Goal: Information Seeking & Learning: Check status

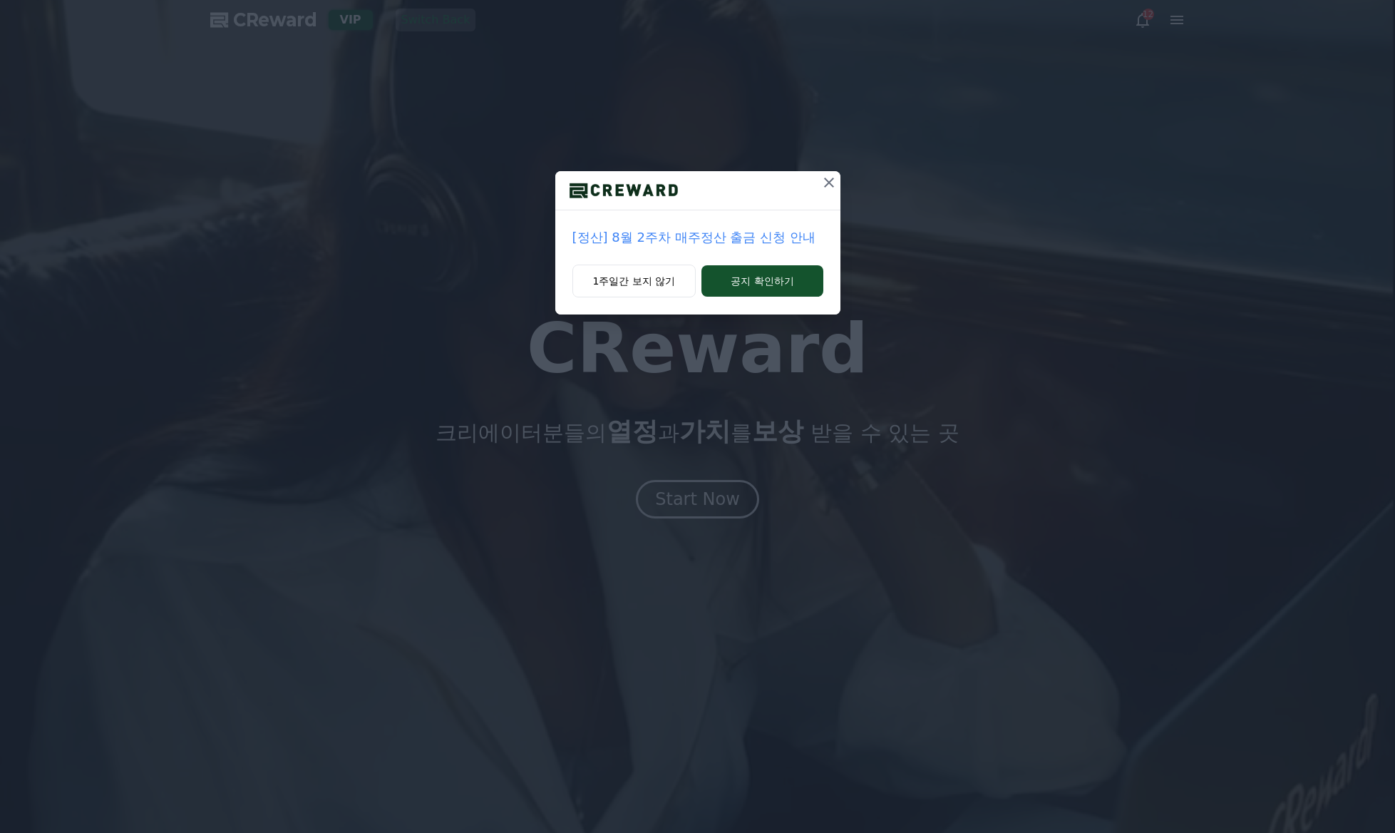
click at [827, 185] on icon at bounding box center [829, 182] width 10 height 10
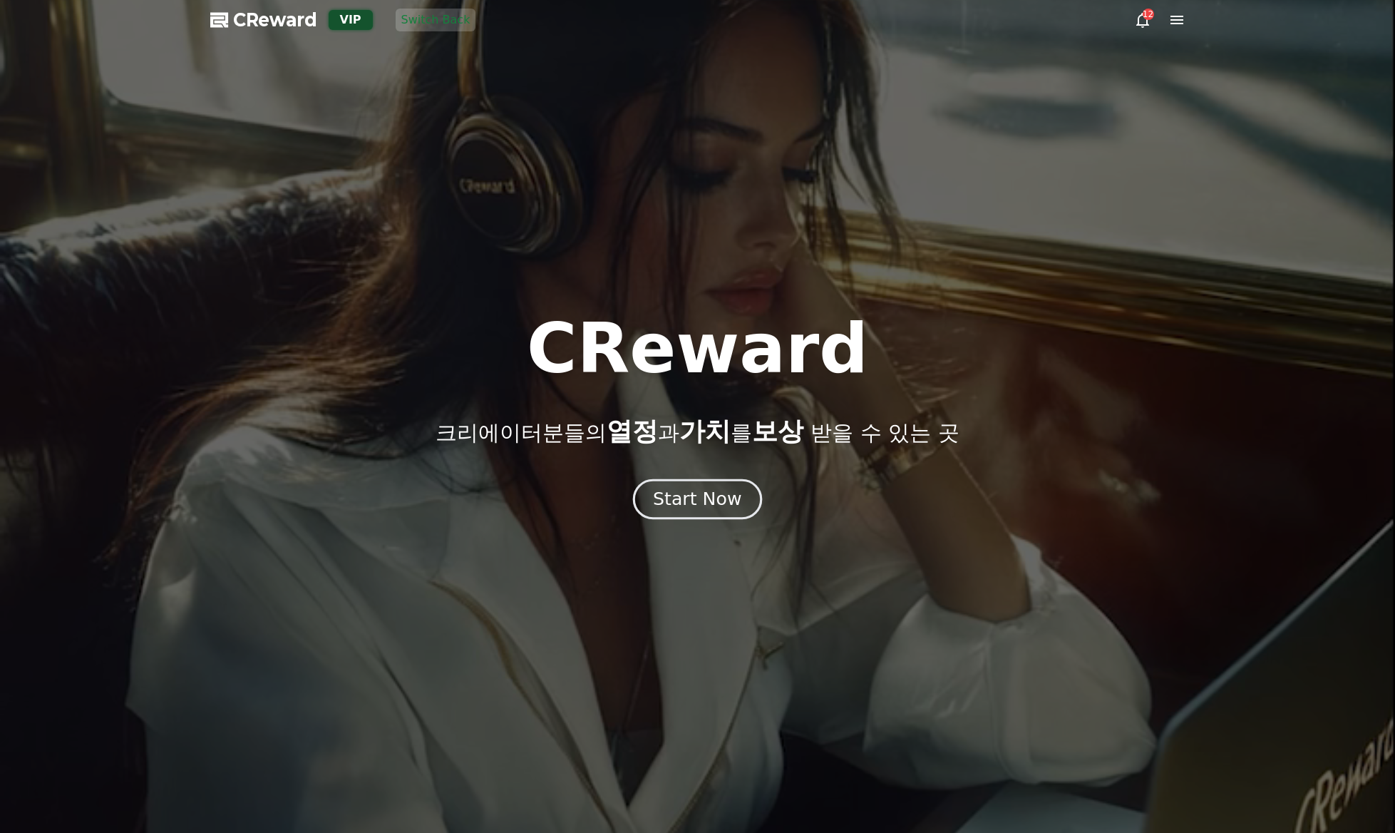
click at [696, 512] on button "Start Now" at bounding box center [697, 499] width 129 height 41
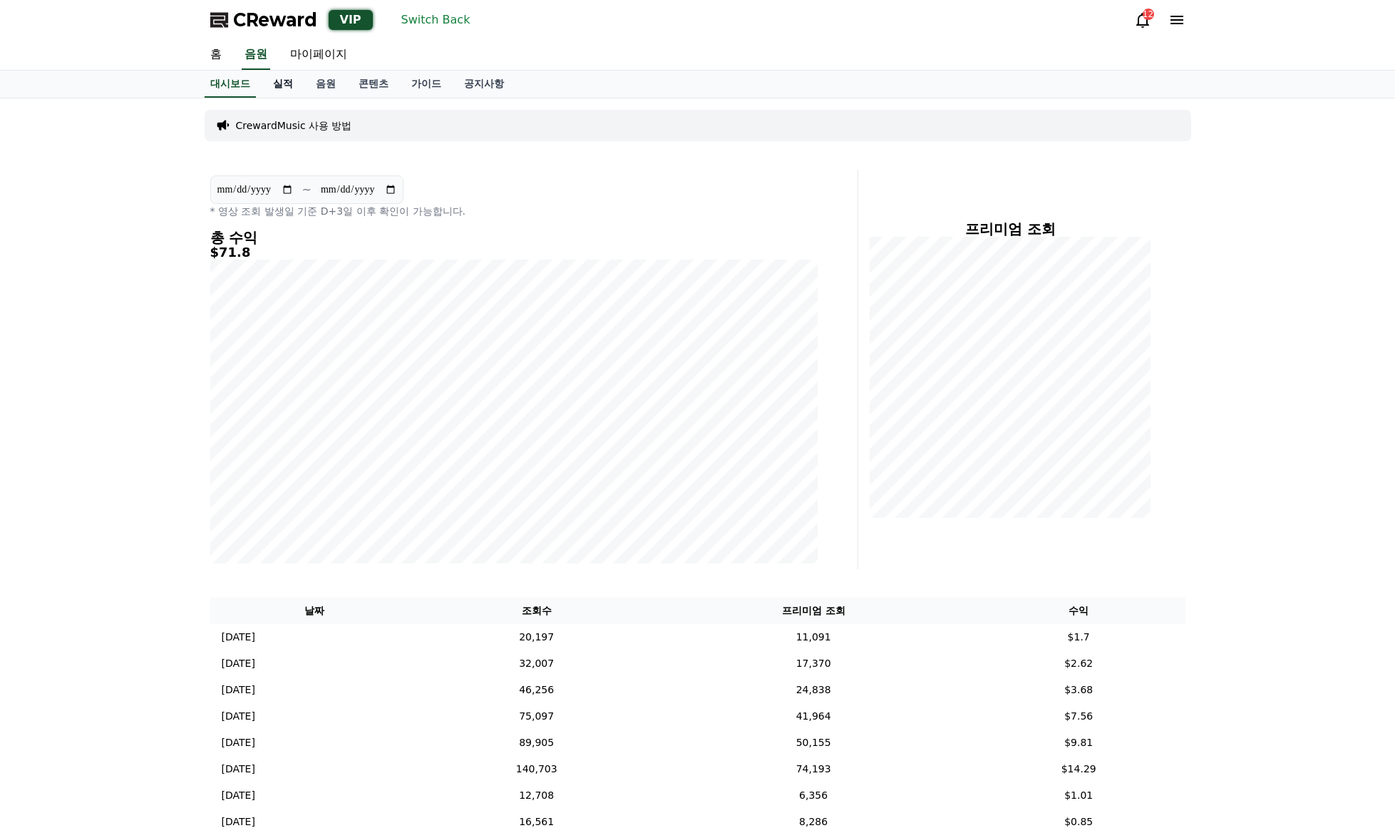
click at [296, 86] on link "실적" at bounding box center [283, 84] width 43 height 27
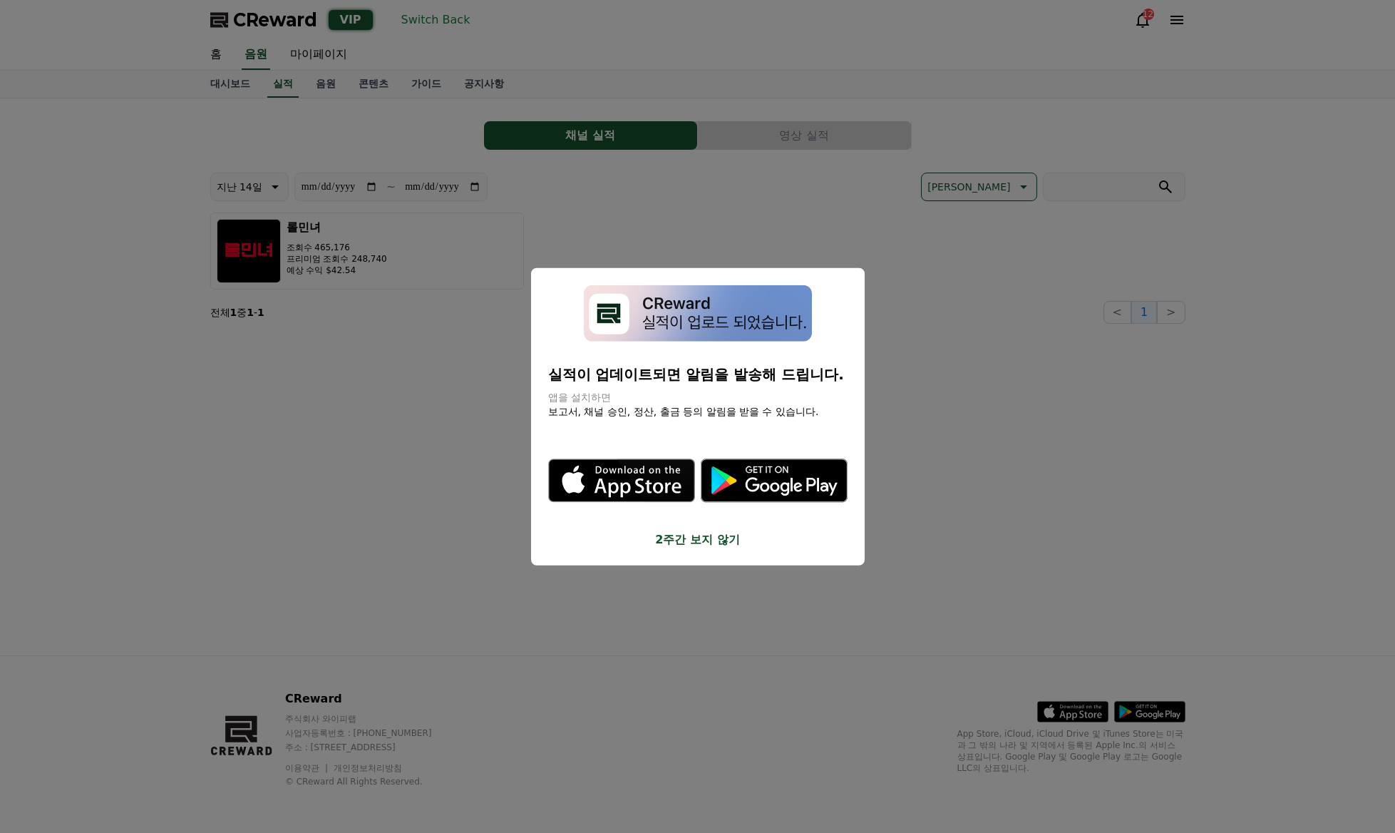
click at [329, 88] on button "close modal" at bounding box center [697, 416] width 1395 height 833
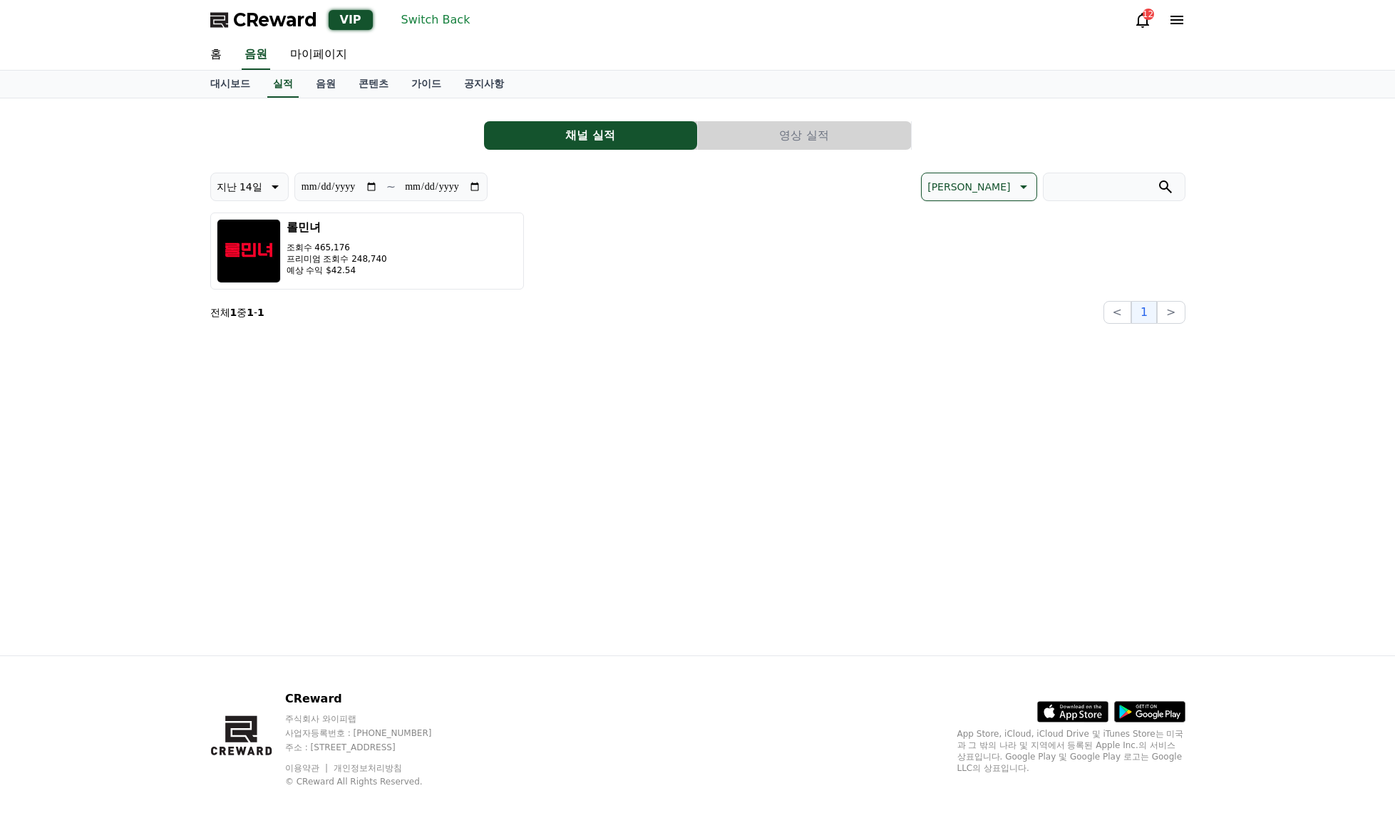
click at [833, 134] on button "영상 실적" at bounding box center [804, 135] width 213 height 29
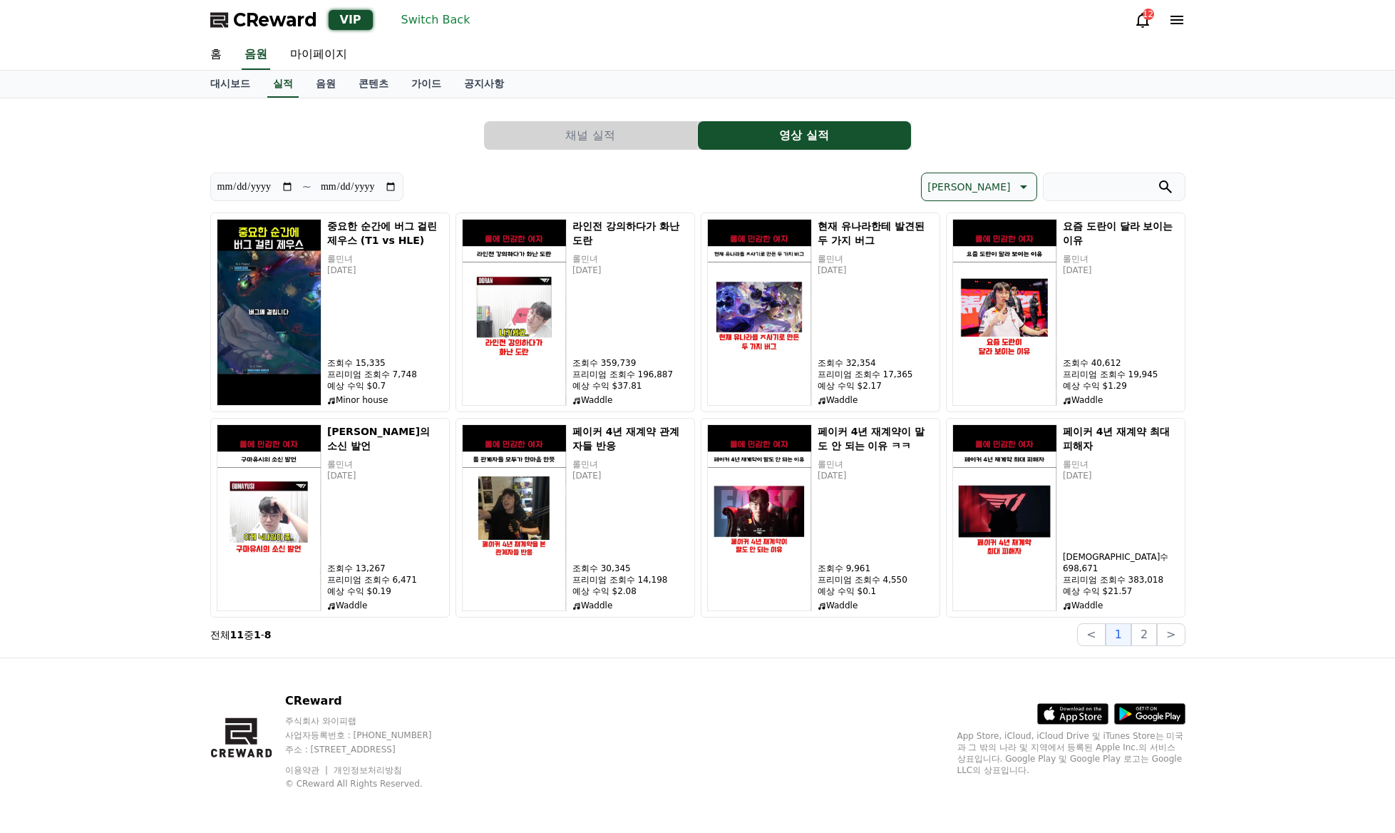
click at [1019, 199] on button "[PERSON_NAME]" at bounding box center [978, 186] width 115 height 29
click at [977, 261] on button "조회수 순" at bounding box center [950, 261] width 54 height 31
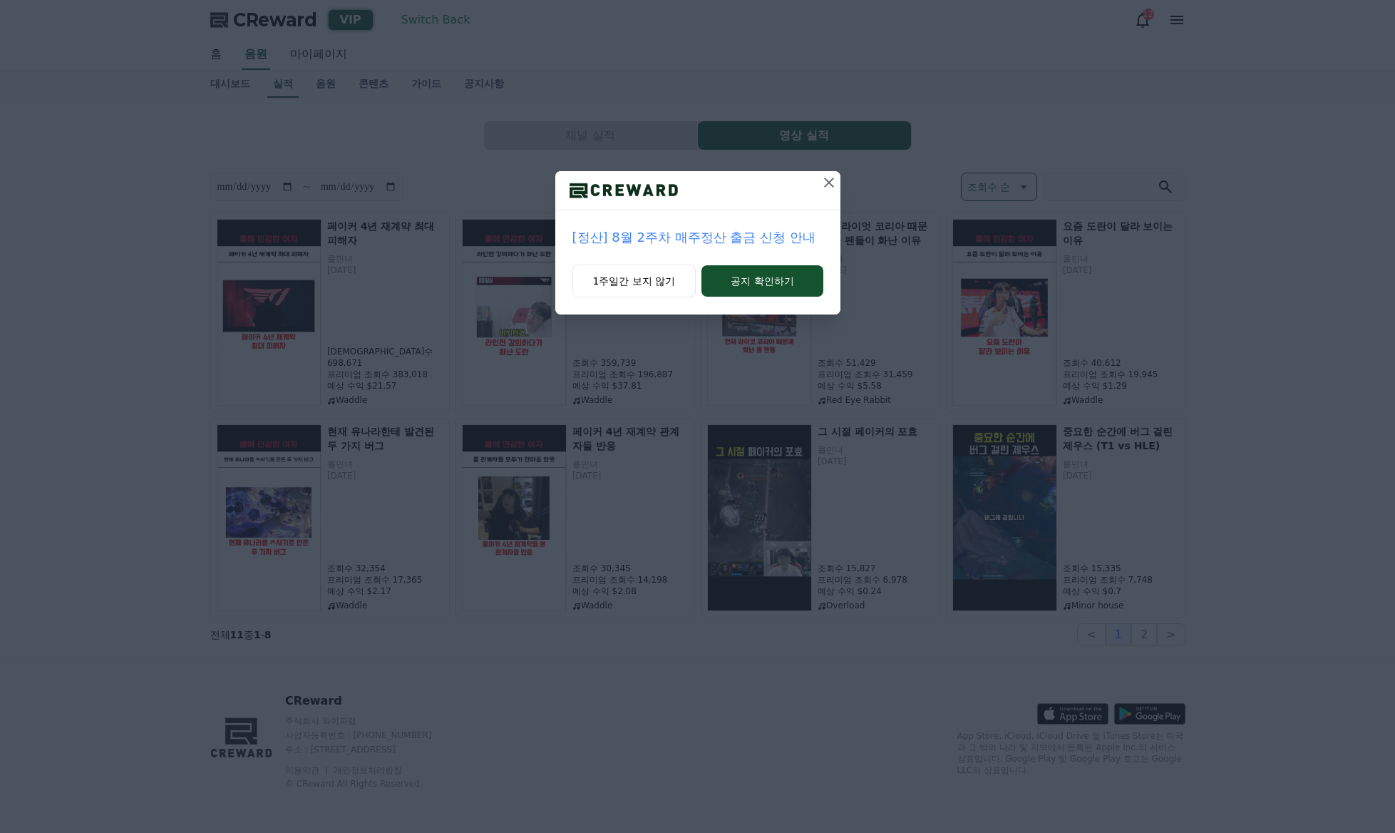
click at [835, 182] on icon at bounding box center [828, 182] width 17 height 17
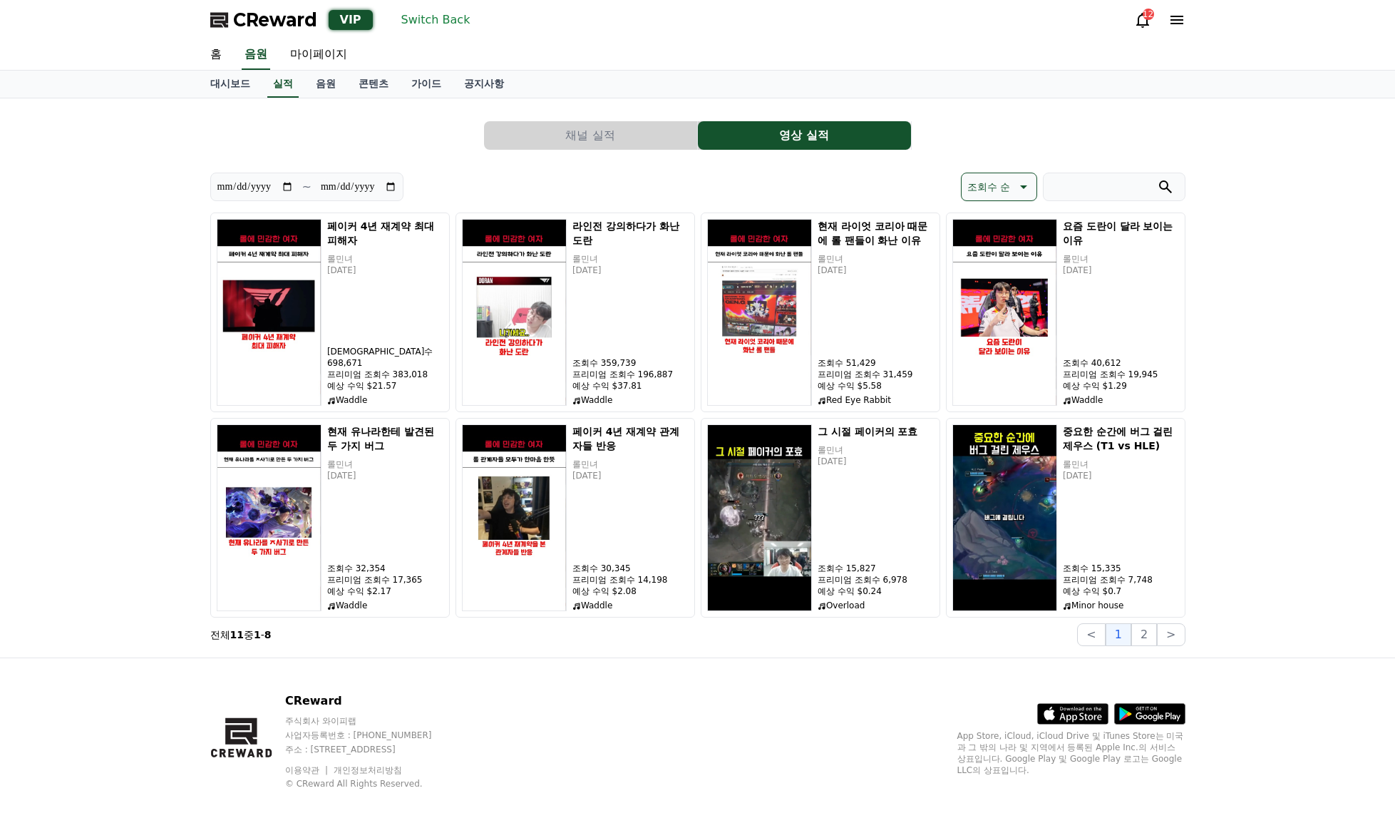
click at [587, 142] on button "채널 실적" at bounding box center [590, 135] width 213 height 29
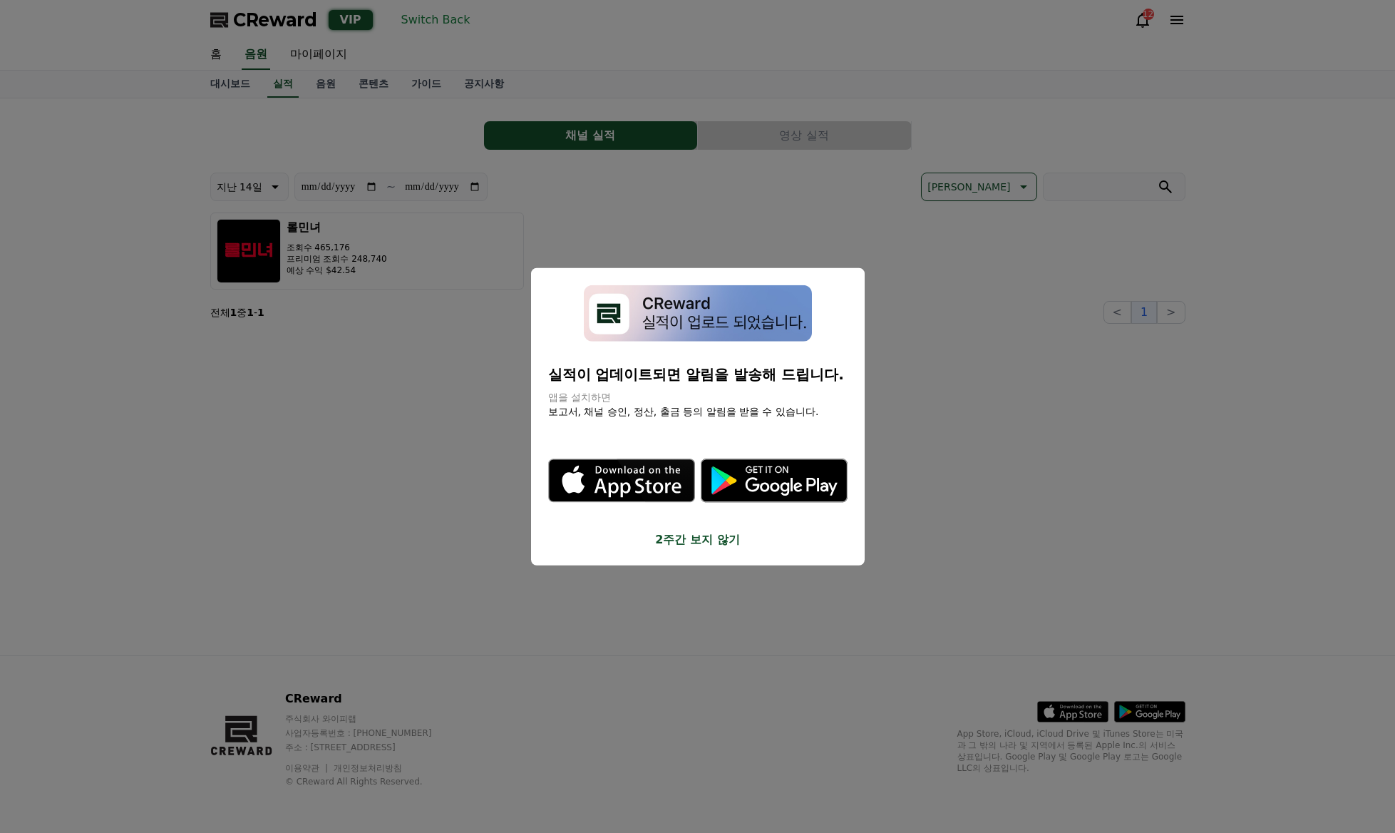
click at [587, 70] on button "close modal" at bounding box center [697, 416] width 1395 height 833
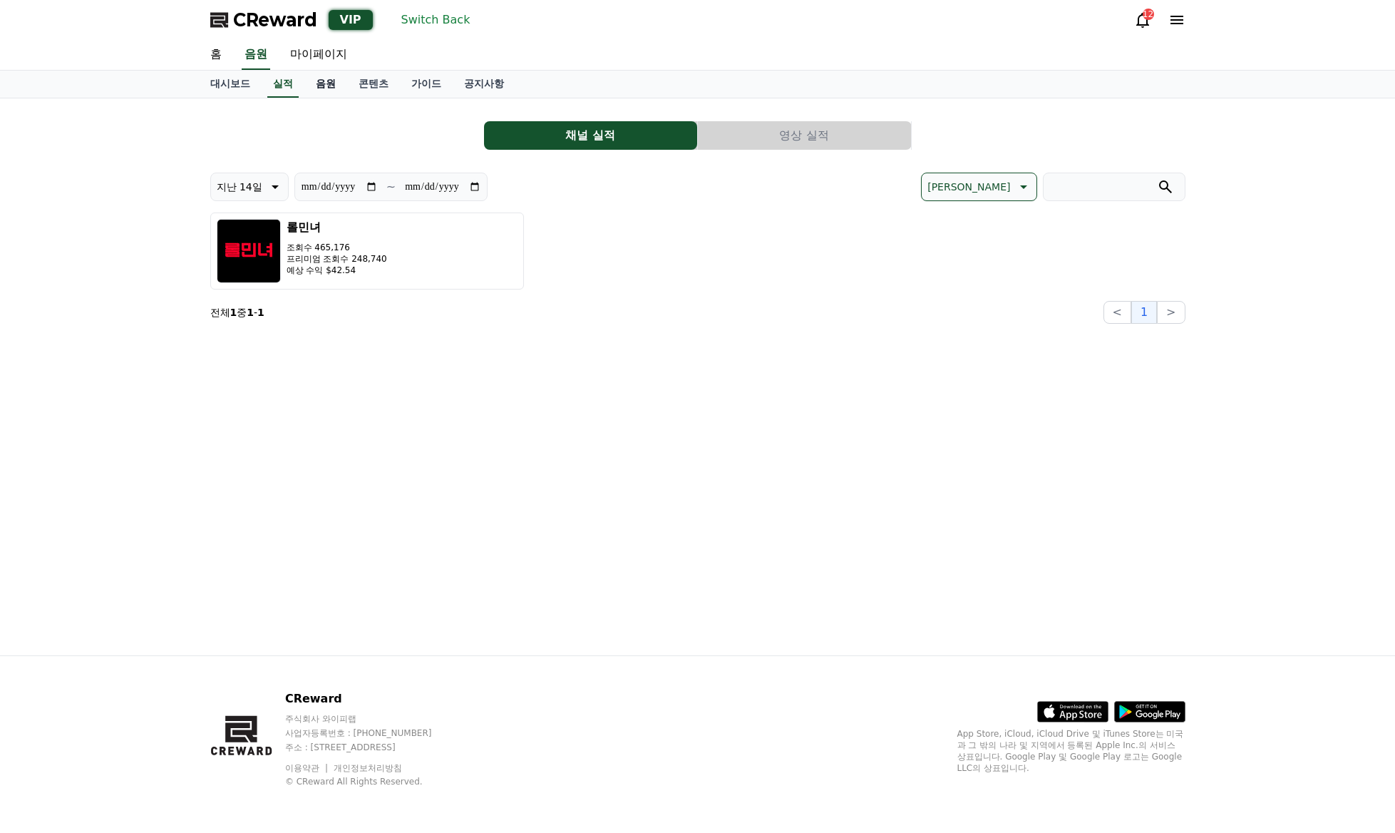
click at [329, 78] on link "음원" at bounding box center [325, 84] width 43 height 27
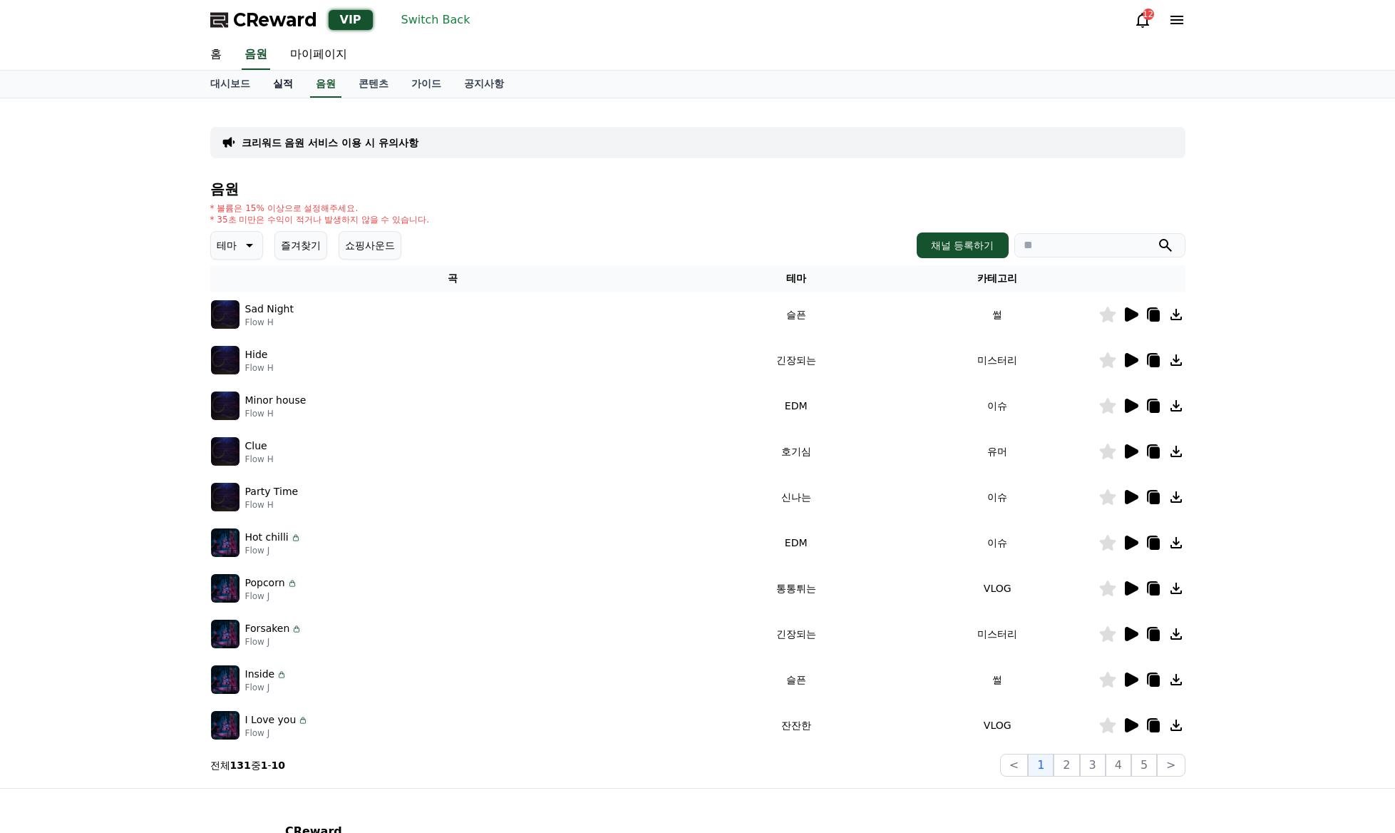
click at [284, 85] on link "실적" at bounding box center [283, 84] width 43 height 27
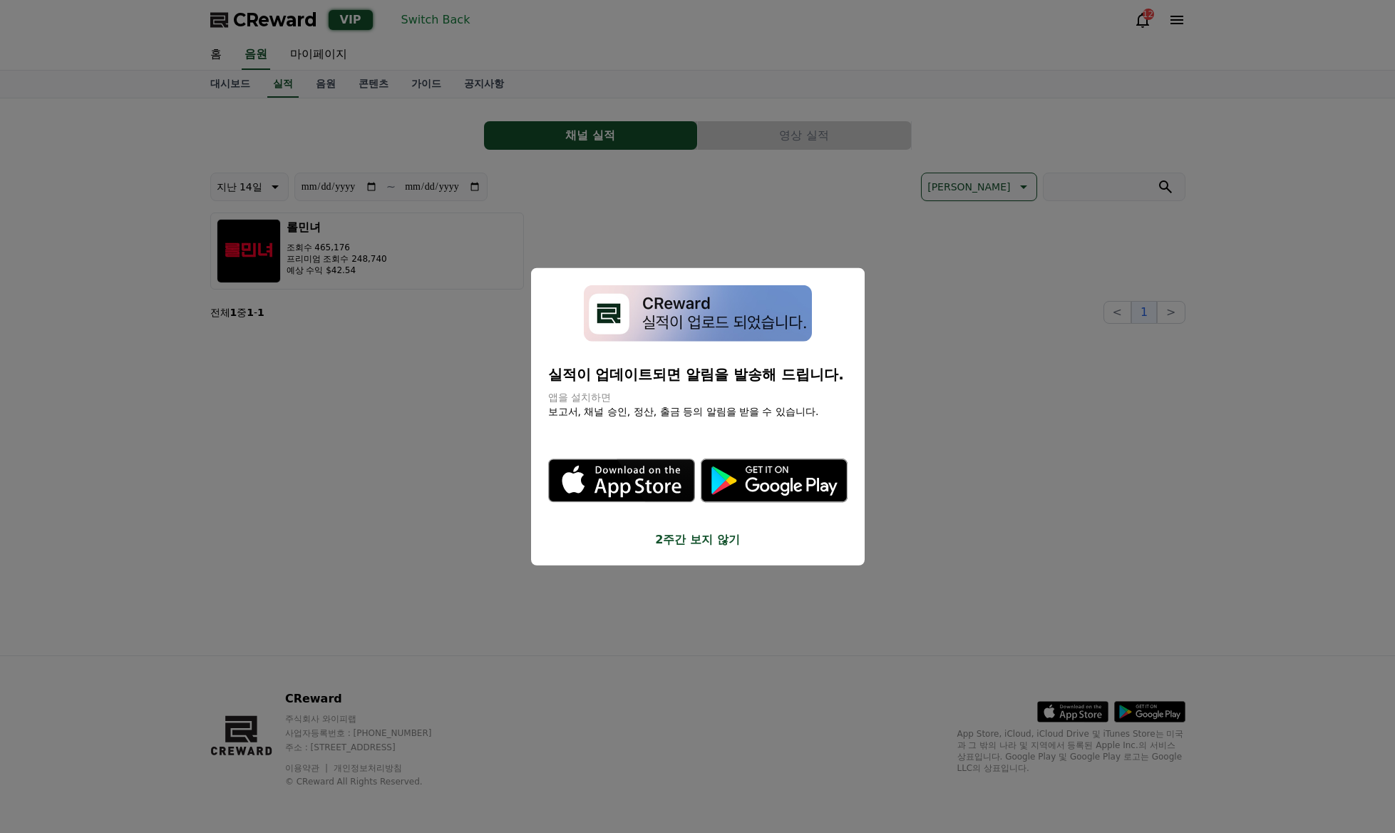
click at [805, 133] on button "close modal" at bounding box center [697, 416] width 1395 height 833
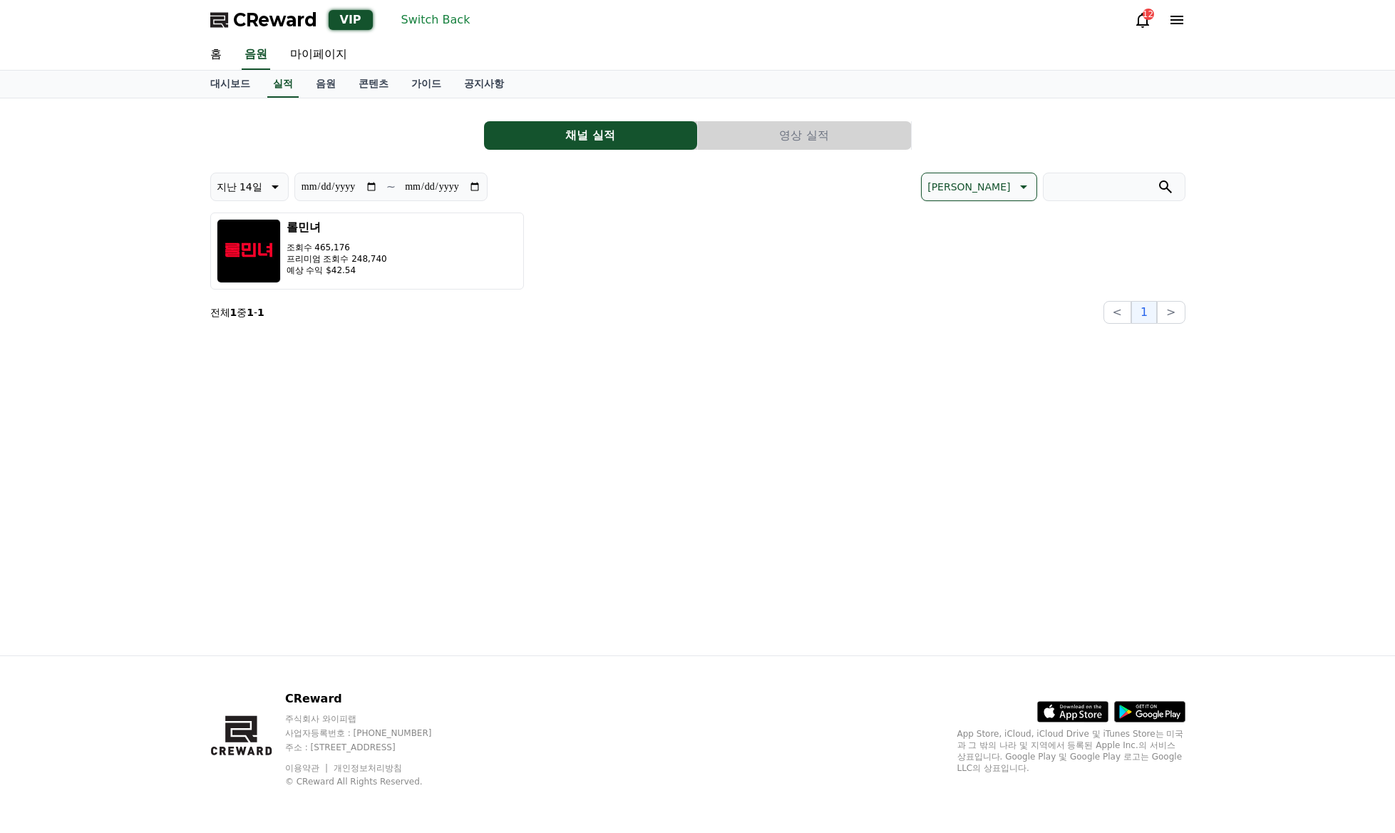
click at [800, 135] on button "영상 실적" at bounding box center [804, 135] width 213 height 29
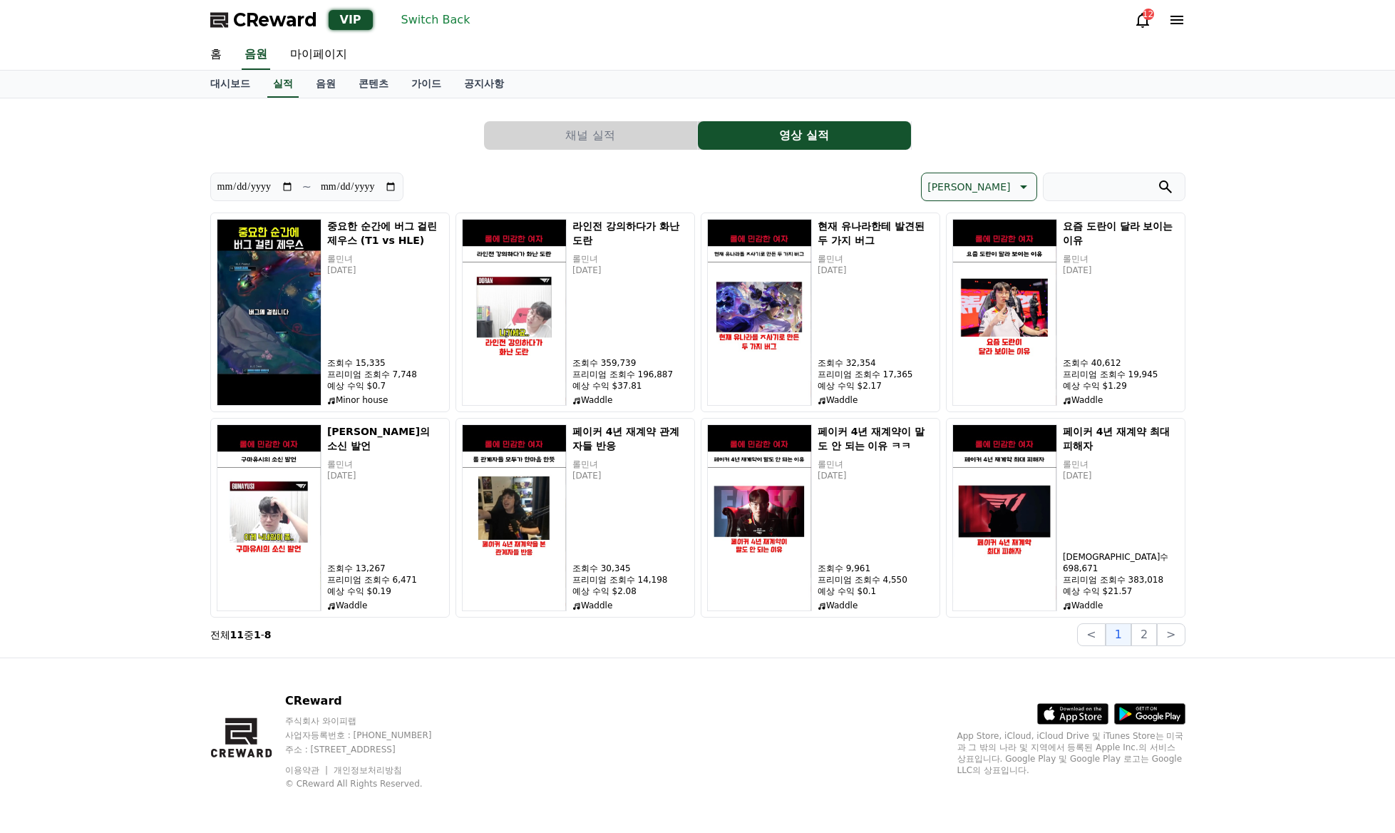
click at [1006, 192] on p "[PERSON_NAME]" at bounding box center [968, 187] width 83 height 20
click at [977, 253] on button "조회수 순" at bounding box center [950, 261] width 54 height 31
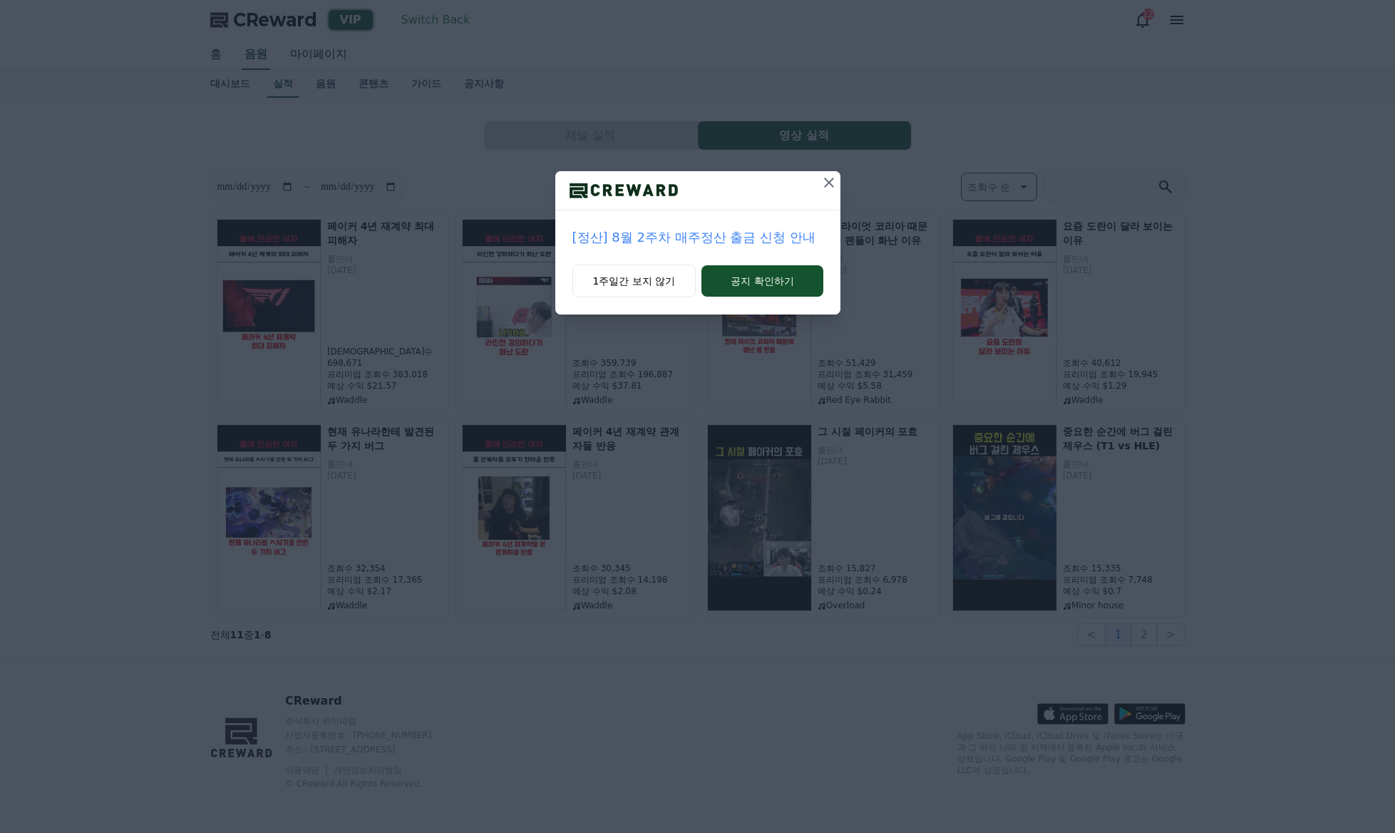
click at [834, 182] on icon at bounding box center [828, 182] width 17 height 17
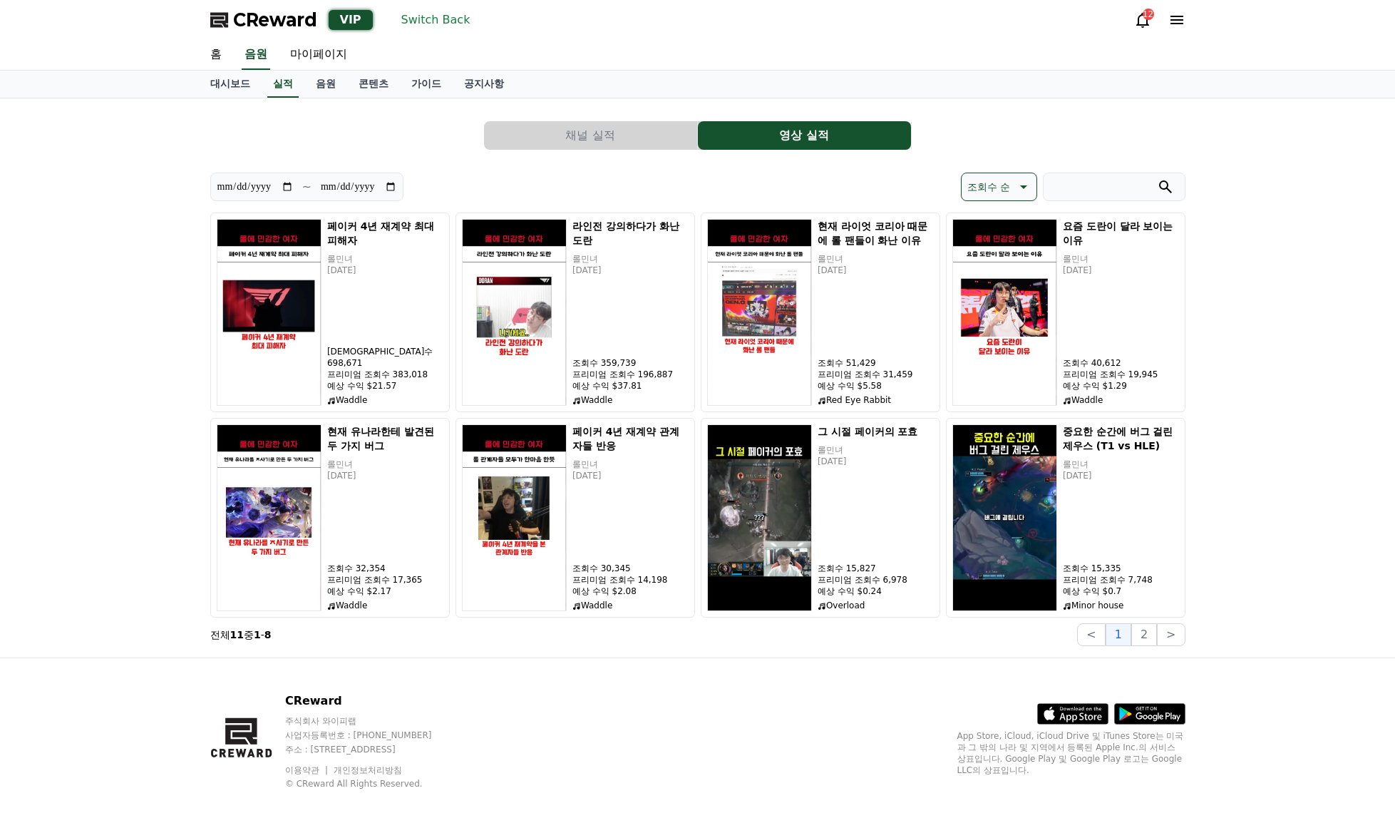
click at [1177, 22] on icon at bounding box center [1176, 19] width 17 height 17
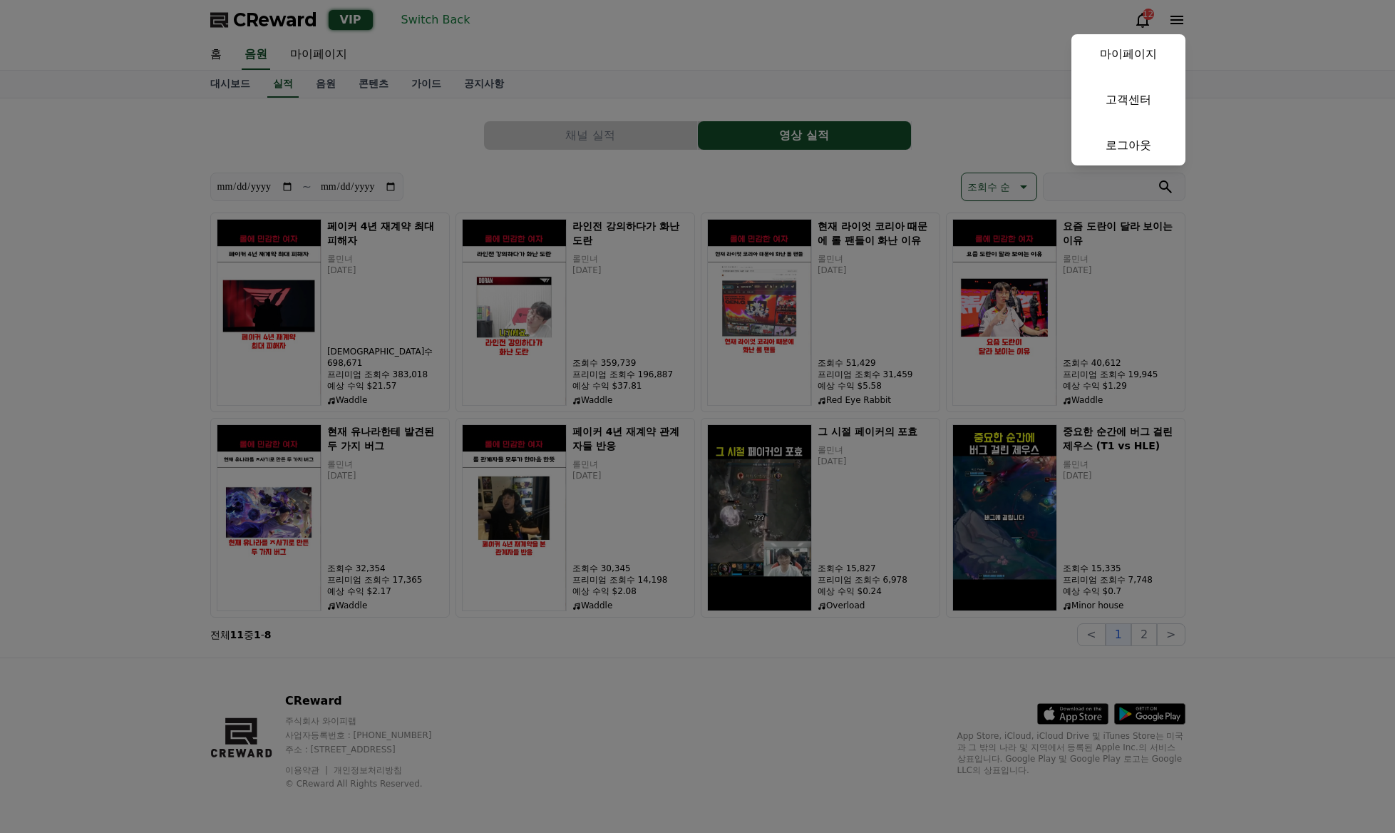
click at [847, 36] on button "close" at bounding box center [697, 416] width 1395 height 833
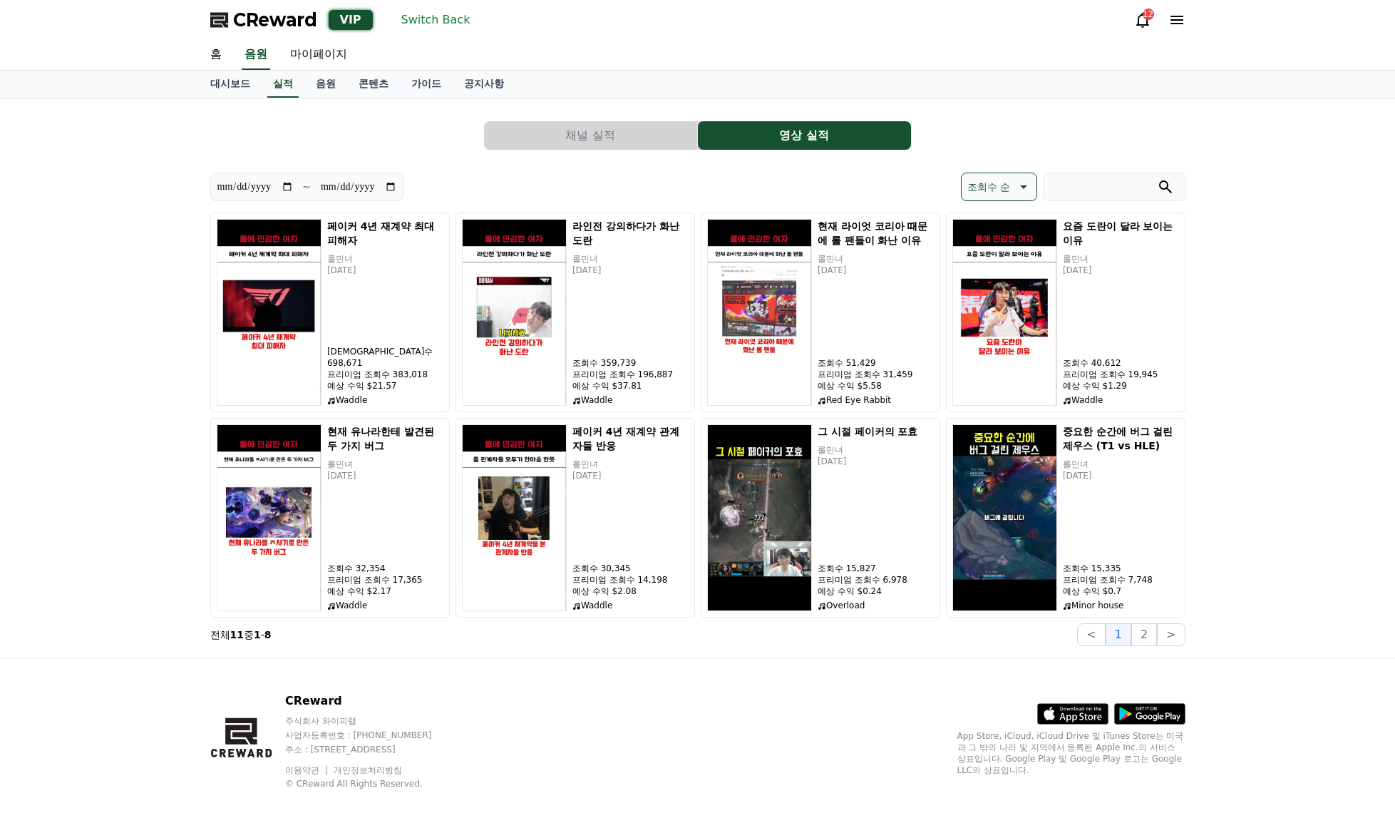
click at [428, 21] on button "Switch Back" at bounding box center [436, 20] width 81 height 23
